Goal: Check status: Check status

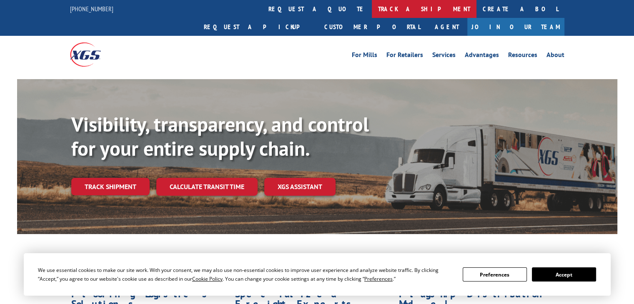
click at [372, 13] on link "track a shipment" at bounding box center [424, 9] width 105 height 18
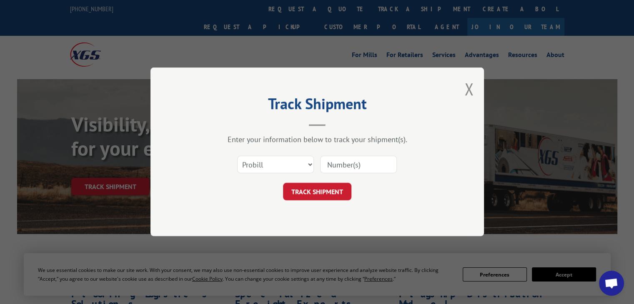
click at [339, 163] on input at bounding box center [358, 165] width 77 height 18
paste input "17665168"
type input "17665168"
click at [336, 189] on button "TRACK SHIPMENT" at bounding box center [317, 192] width 68 height 18
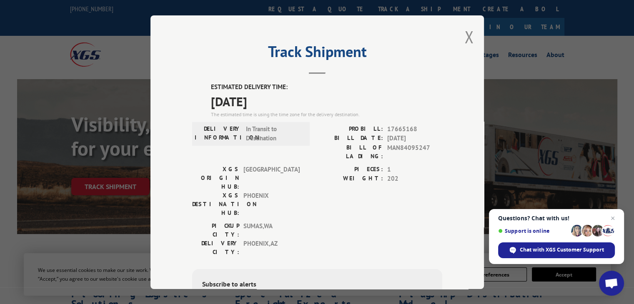
drag, startPoint x: 415, startPoint y: 202, endPoint x: 420, endPoint y: 201, distance: 5.4
click at [415, 221] on div "PICKUP CITY: [GEOGRAPHIC_DATA] , [GEOGRAPHIC_DATA] DELIVERY CITY: [GEOGRAPHIC_D…" at bounding box center [317, 240] width 250 height 39
click at [583, 253] on span "Chat with XGS Customer Support" at bounding box center [562, 250] width 84 height 8
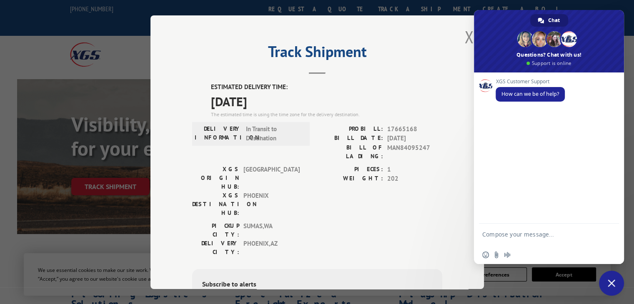
click at [507, 236] on textarea "Compose your message..." at bounding box center [540, 238] width 115 height 15
type textarea "10.03 AO/ in transit, EDD 10.07"
click at [508, 236] on textarea "10.03 AO/ in transit, EDD 10.07" at bounding box center [540, 238] width 115 height 15
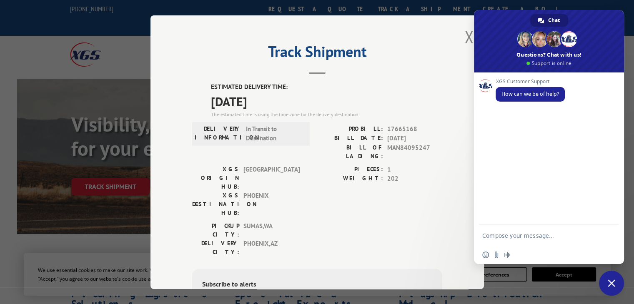
click at [406, 129] on span "17665168" at bounding box center [414, 129] width 55 height 10
copy span "17665168"
click at [520, 238] on textarea "Compose your message..." at bounding box center [540, 236] width 115 height 8
paste textarea "17665168"
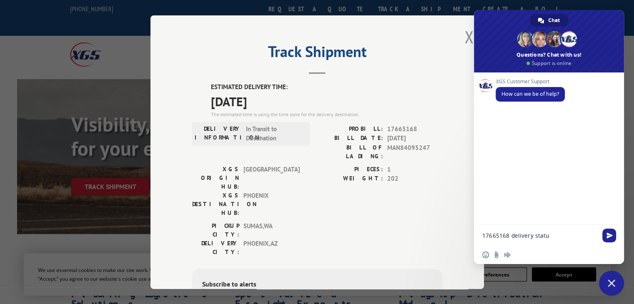
type textarea "17665168 delivery status"
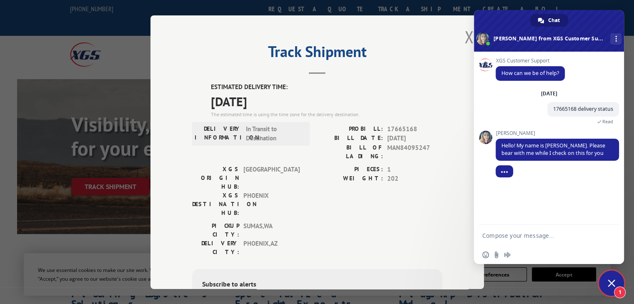
click at [407, 129] on span "17665168" at bounding box center [414, 129] width 55 height 10
copy span "17665168"
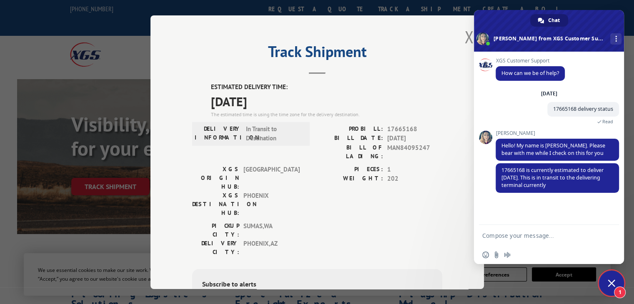
click at [517, 237] on textarea "Compose your message..." at bounding box center [540, 236] width 115 height 8
type textarea "Would there be a delay?"
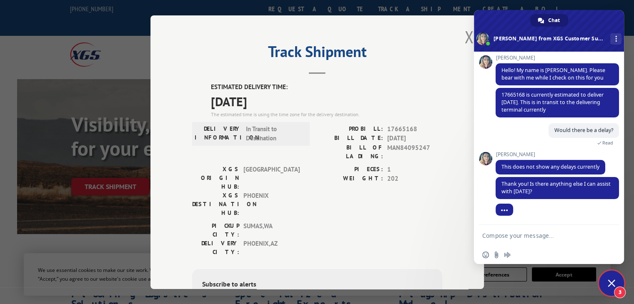
scroll to position [111, 0]
